Goal: Check status: Check status

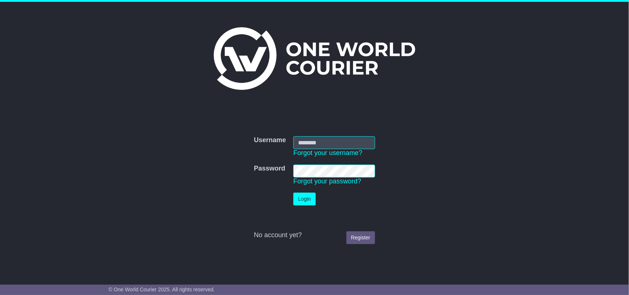
type input "**********"
click at [300, 181] on link "Forgot your password?" at bounding box center [327, 180] width 68 height 7
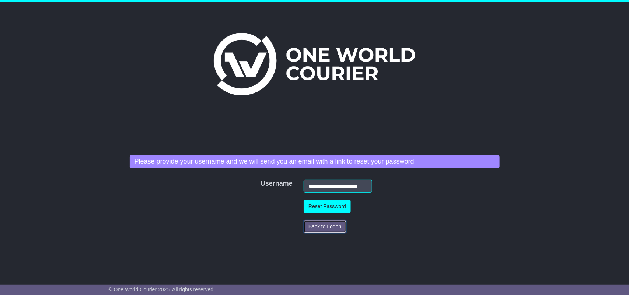
click at [317, 225] on button "Back to Logon" at bounding box center [324, 226] width 43 height 13
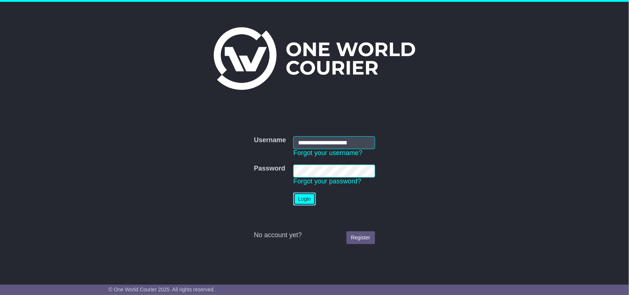
click at [300, 199] on button "Login" at bounding box center [304, 199] width 22 height 13
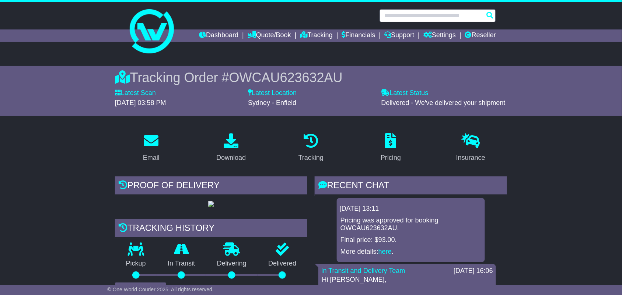
click at [437, 17] on input "text" at bounding box center [437, 15] width 116 height 13
paste input "**********"
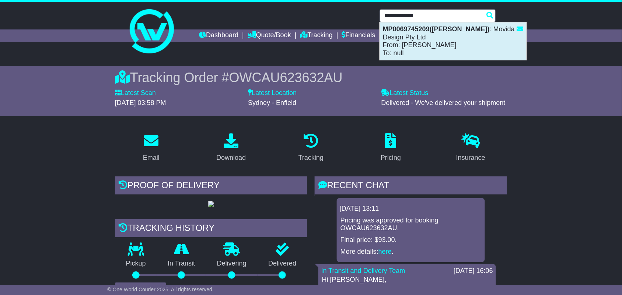
click at [432, 39] on div "MP0069745209(Chris Louis) : Movida Design Pty Ltd From: SHAHNAWAZ ANSARI To: nu…" at bounding box center [453, 41] width 147 height 38
type input "**********"
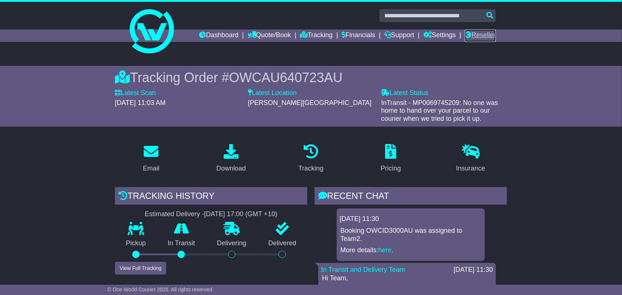
click at [482, 35] on link "Reseller" at bounding box center [480, 35] width 31 height 13
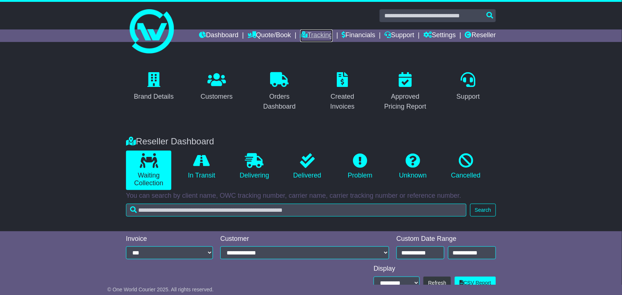
click at [305, 34] on link "Tracking" at bounding box center [316, 35] width 32 height 13
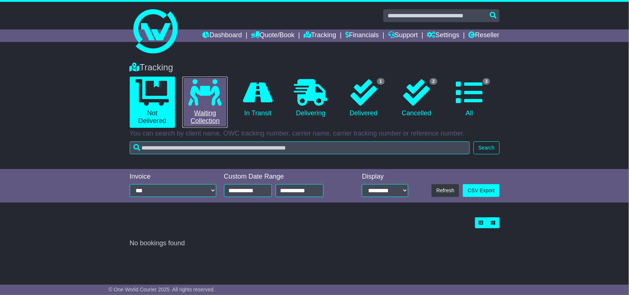
click at [205, 94] on icon at bounding box center [205, 92] width 33 height 27
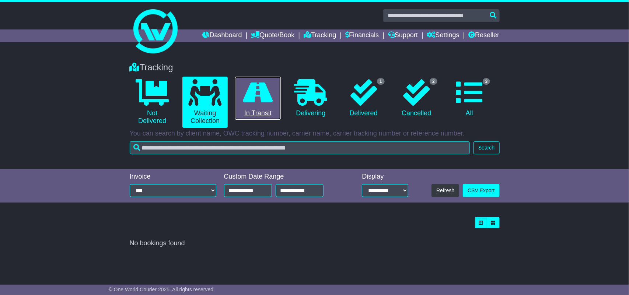
click at [257, 93] on icon at bounding box center [258, 92] width 30 height 27
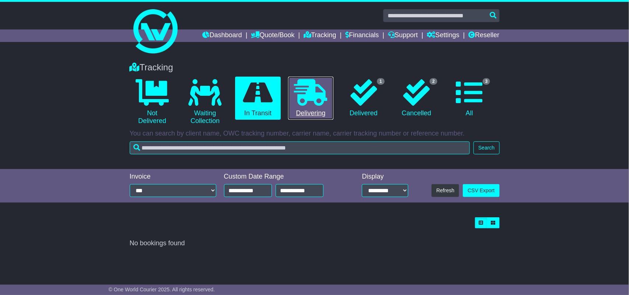
click at [307, 102] on icon at bounding box center [310, 92] width 33 height 27
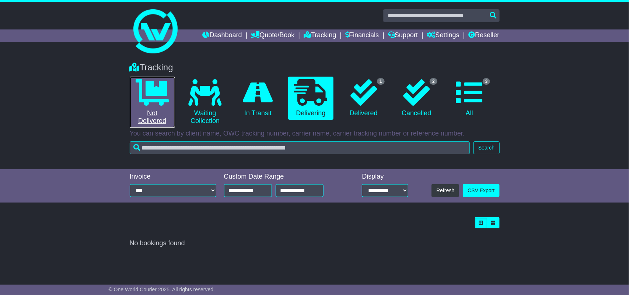
click at [163, 109] on link "0 Not Delivered" at bounding box center [152, 102] width 45 height 51
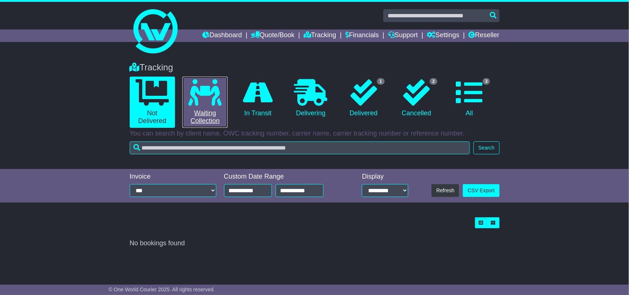
click at [197, 120] on link "0 Waiting Collection" at bounding box center [204, 102] width 45 height 51
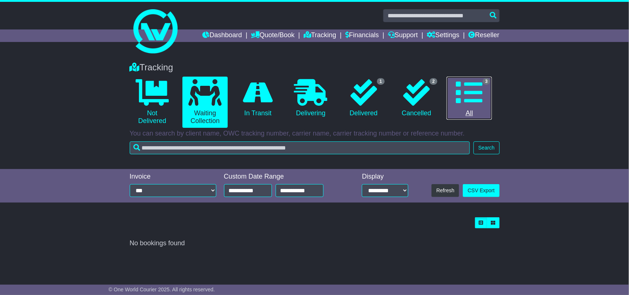
click at [469, 93] on icon at bounding box center [469, 92] width 27 height 27
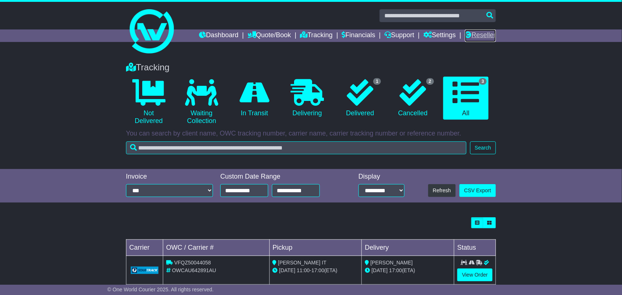
click at [475, 34] on link "Reseller" at bounding box center [480, 35] width 31 height 13
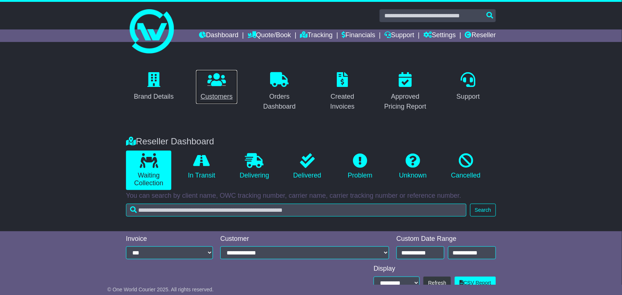
click at [224, 87] on p at bounding box center [216, 80] width 32 height 16
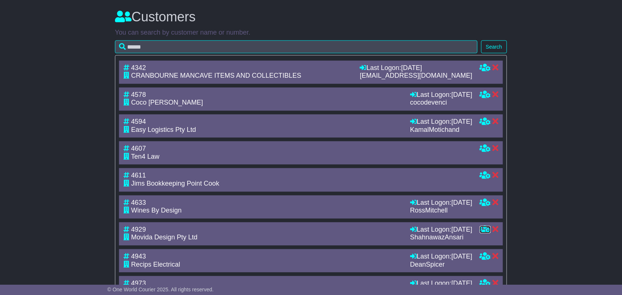
click at [483, 232] on icon at bounding box center [484, 229] width 11 height 7
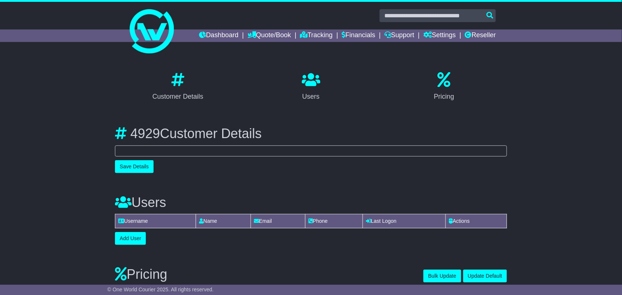
select select "**********"
select select "**"
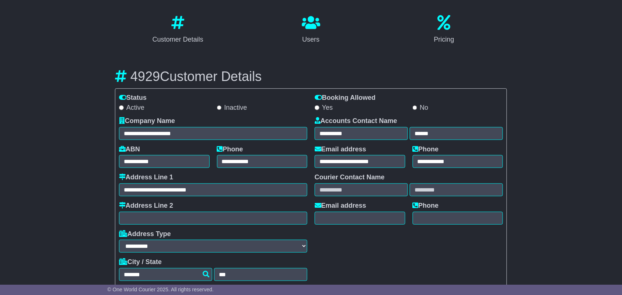
scroll to position [60, 0]
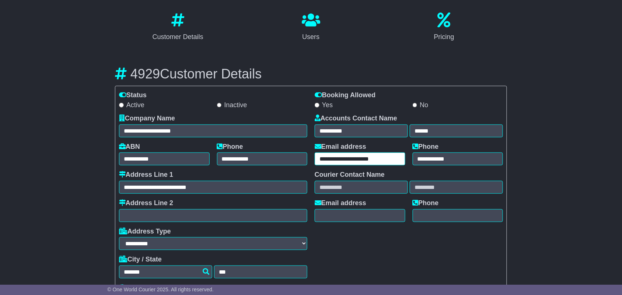
click at [344, 161] on input "**********" at bounding box center [359, 158] width 91 height 13
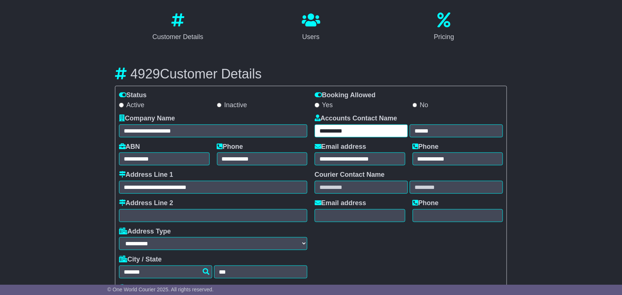
click at [335, 131] on input "*********" at bounding box center [360, 130] width 93 height 13
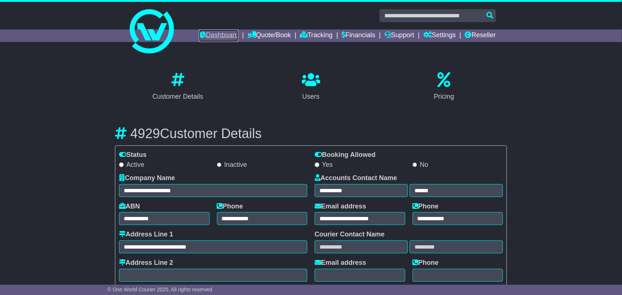
click at [221, 39] on link "Dashboard" at bounding box center [218, 35] width 39 height 13
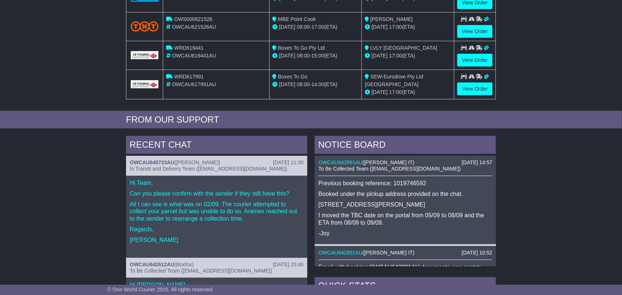
scroll to position [203, 0]
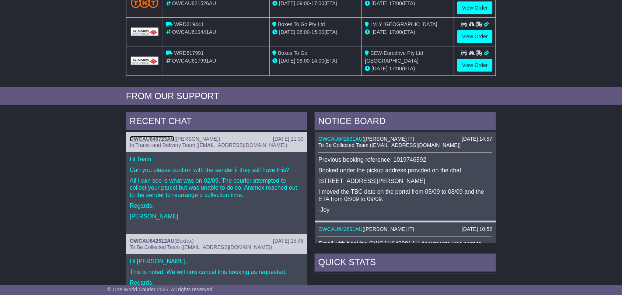
click at [164, 139] on link "OWCAU640723AU" at bounding box center [152, 139] width 45 height 6
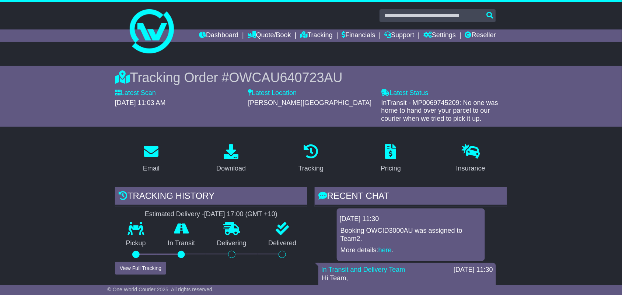
click at [284, 74] on span "OWCAU640723AU" at bounding box center [285, 77] width 113 height 15
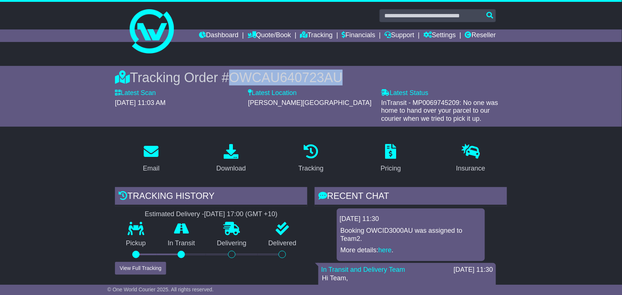
click at [284, 74] on span "OWCAU640723AU" at bounding box center [285, 77] width 113 height 15
copy span "OWCAU640723AU"
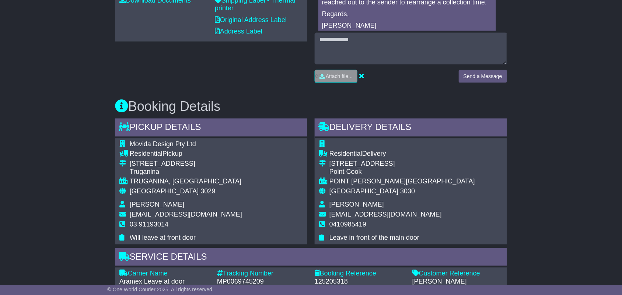
scroll to position [323, 0]
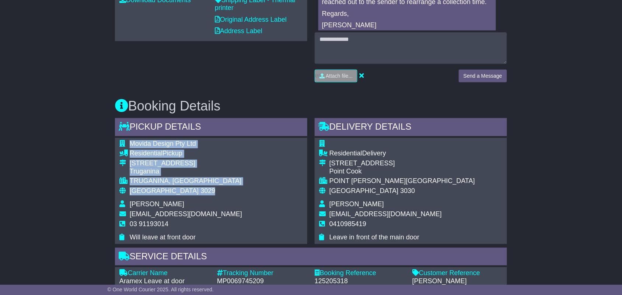
drag, startPoint x: 131, startPoint y: 144, endPoint x: 190, endPoint y: 190, distance: 74.8
click at [190, 190] on tbody "Movida Design Pty Ltd Residential Pickup [STREET_ADDRESS] [GEOGRAPHIC_DATA], [G…" at bounding box center [180, 191] width 123 height 102
copy tbody "Movida Design Pty Ltd Residential Pickup [STREET_ADDRESS]"
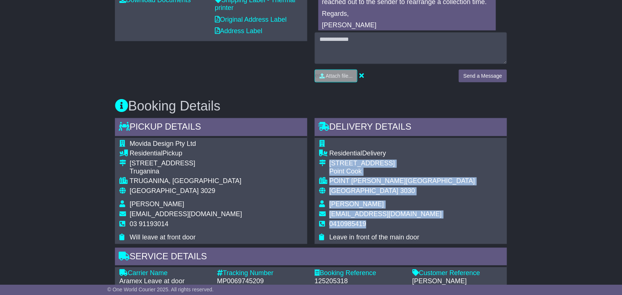
drag, startPoint x: 329, startPoint y: 162, endPoint x: 422, endPoint y: 224, distance: 111.7
click at [422, 224] on tbody "Residential Delivery [STREET_ADDRESS][GEOGRAPHIC_DATA] [GEOGRAPHIC_DATA][PERSON…" at bounding box center [397, 191] width 156 height 102
copy tbody "[STREET_ADDRESS][PERSON_NAME] [PERSON_NAME] [EMAIL_ADDRESS][DOMAIN_NAME] 041098…"
